Goal: Communication & Community: Participate in discussion

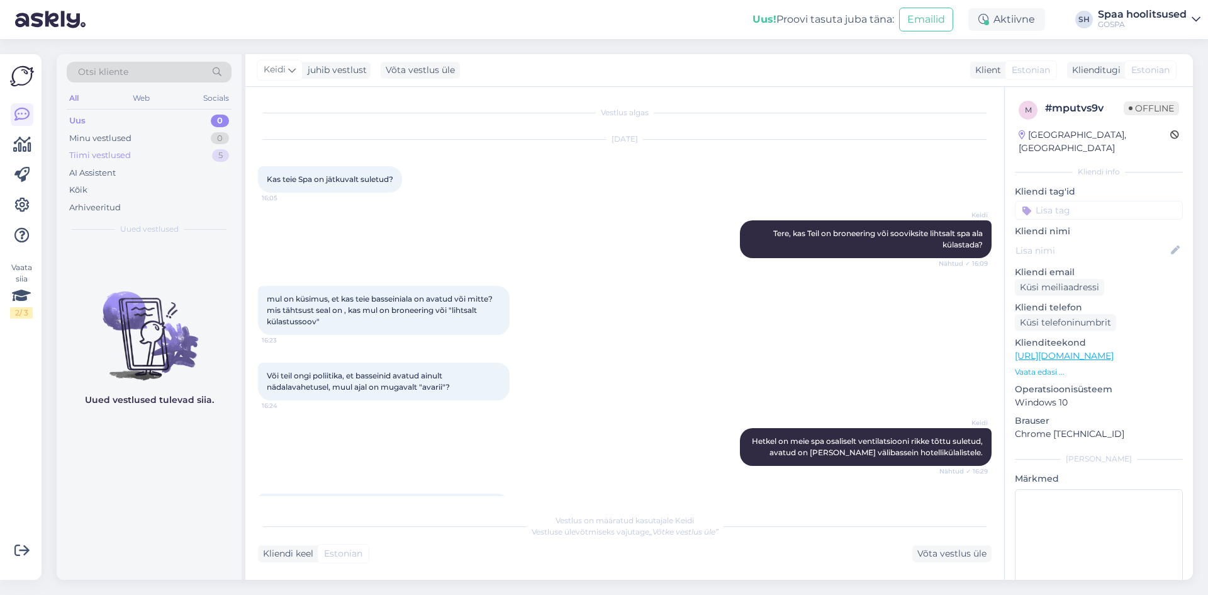
click at [125, 155] on div "Tiimi vestlused" at bounding box center [100, 155] width 62 height 13
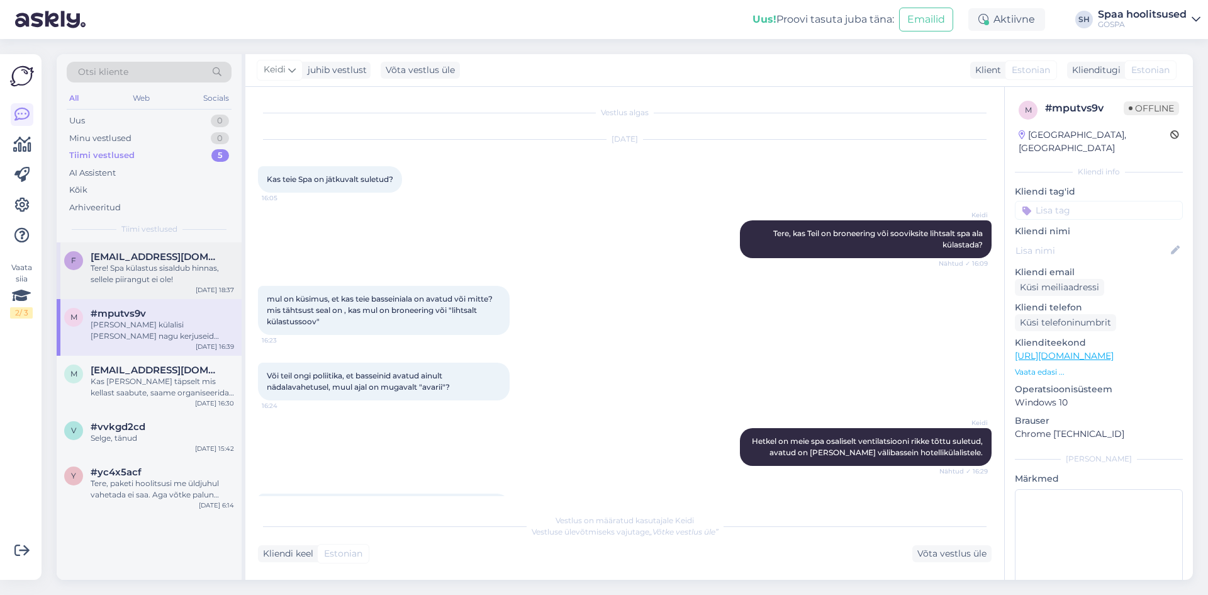
click at [143, 271] on div "Tere! Spa külastus sisaldub hinnas, sellele piirangut ei ole!" at bounding box center [162, 273] width 143 height 23
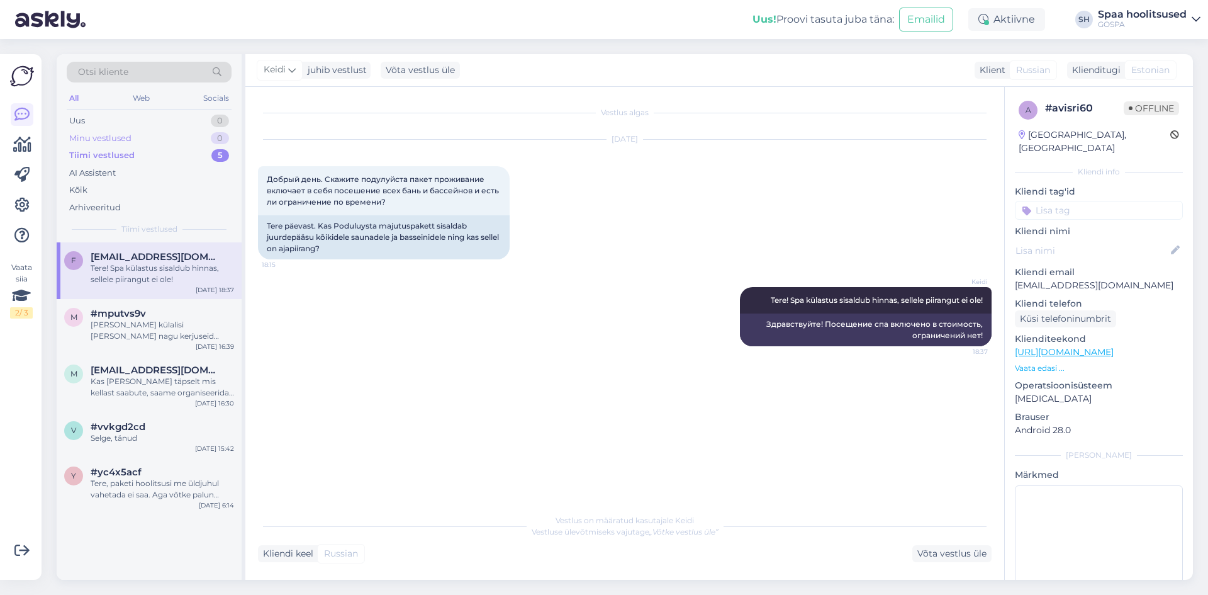
click at [130, 139] on div "Minu vestlused" at bounding box center [100, 138] width 62 height 13
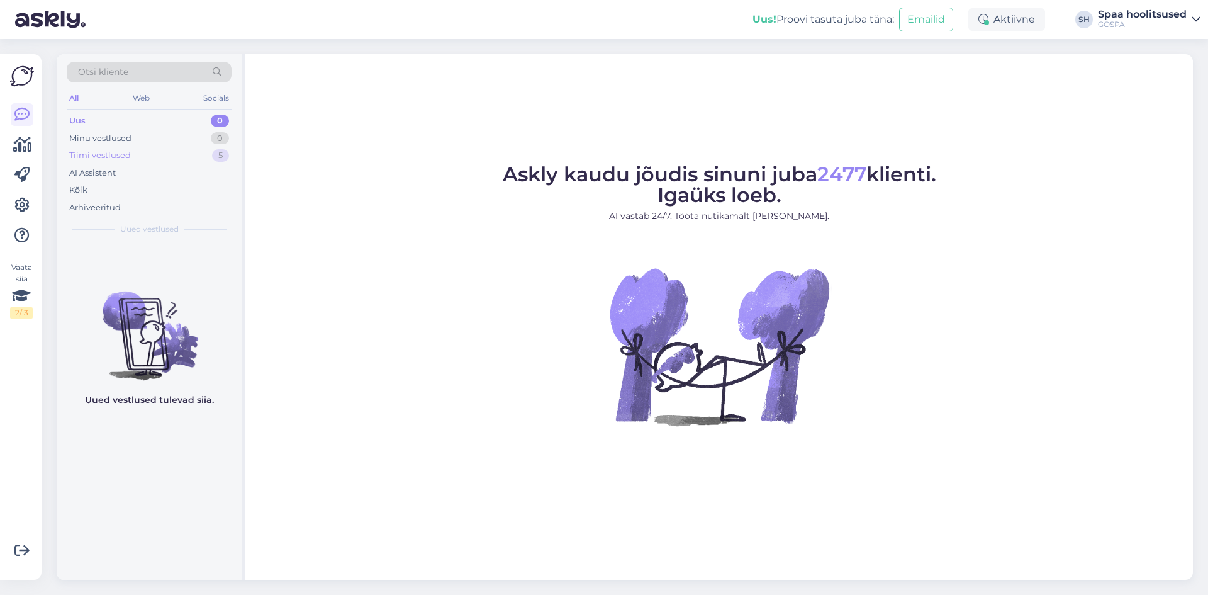
click at [120, 154] on div "Tiimi vestlused" at bounding box center [100, 155] width 62 height 13
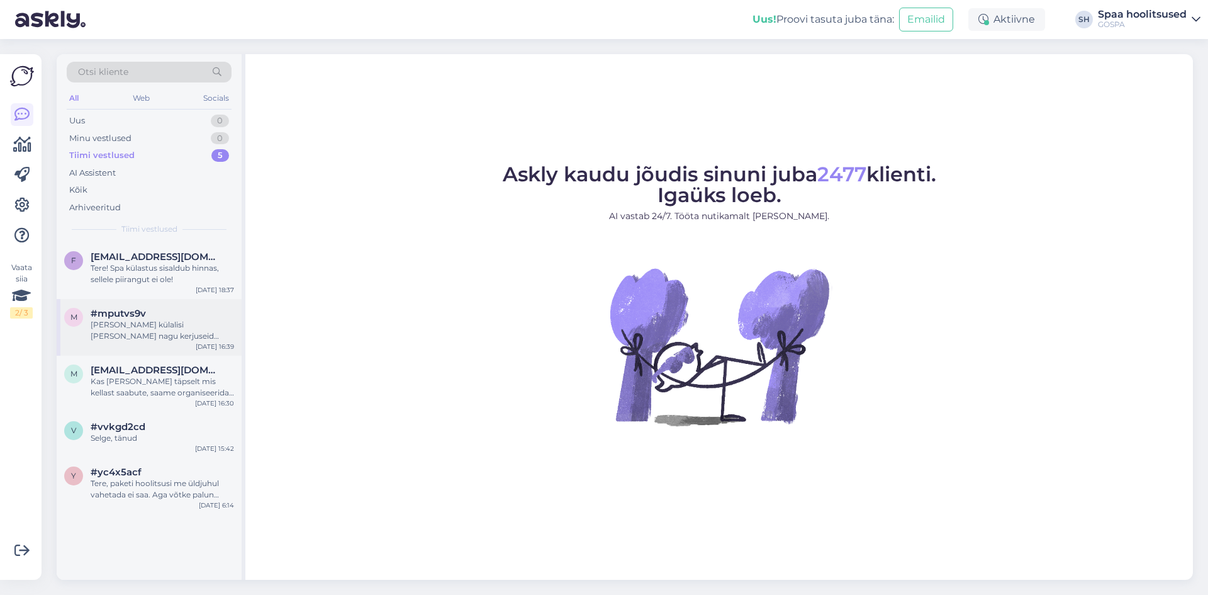
click at [169, 332] on div "[PERSON_NAME] külalisi [PERSON_NAME] nagu kerjuseid kuhugi võõrastesse basseini…" at bounding box center [162, 330] width 143 height 23
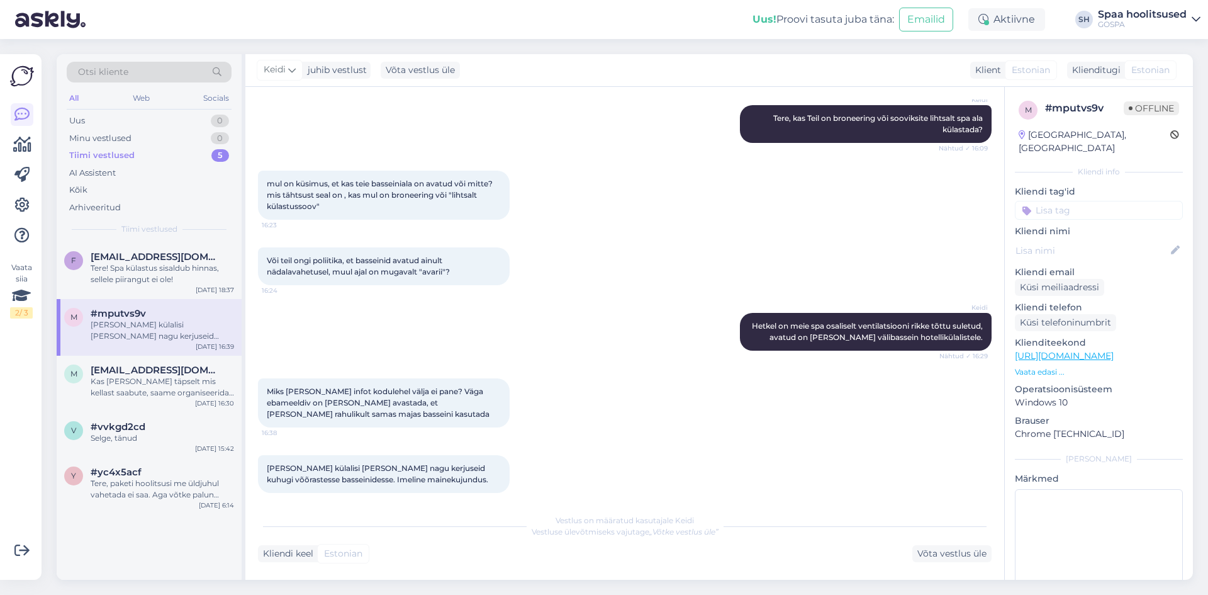
scroll to position [126, 0]
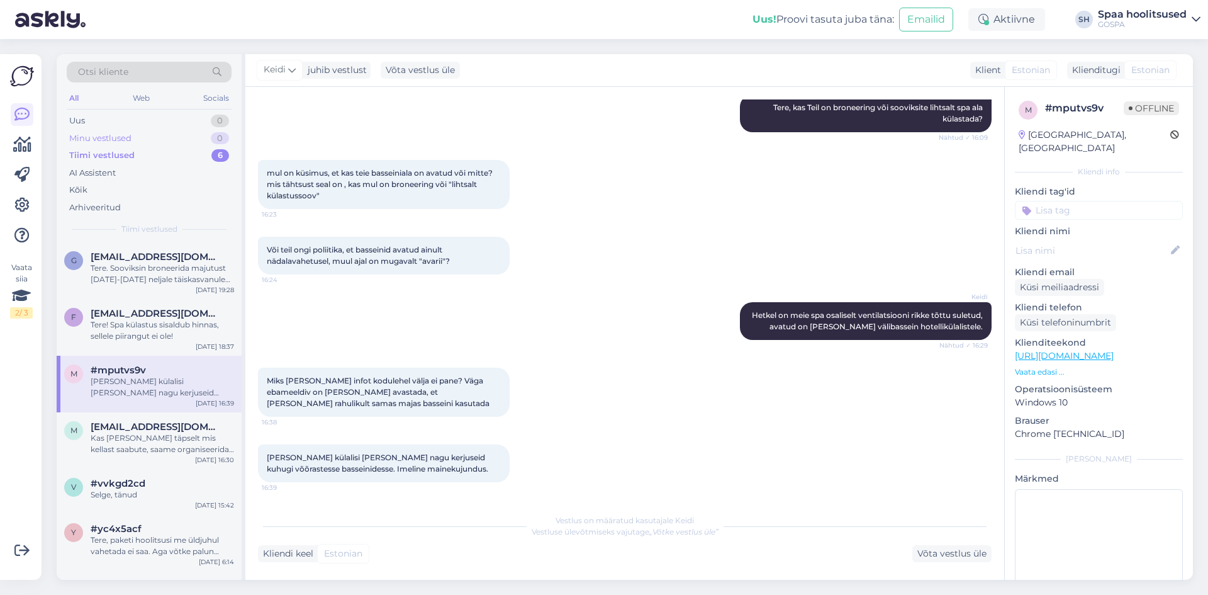
click at [118, 131] on div "Minu vestlused 0" at bounding box center [149, 139] width 165 height 18
